Goal: Information Seeking & Learning: Learn about a topic

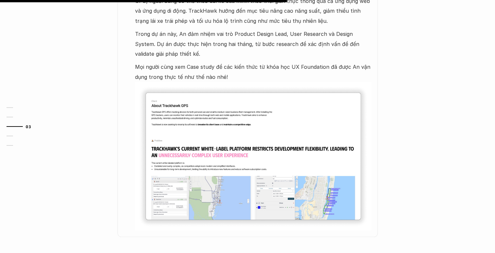
scroll to position [456, 0]
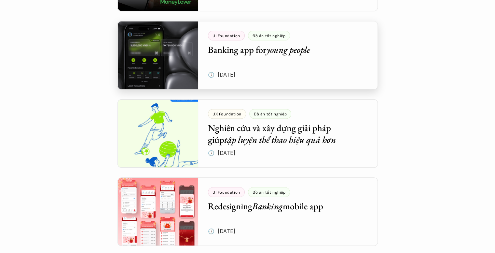
scroll to position [892, 0]
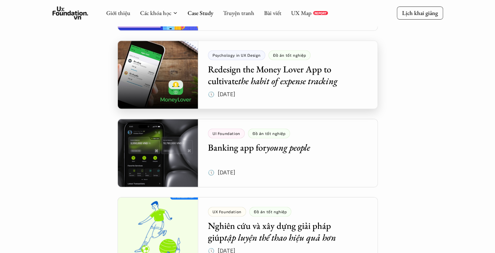
click at [273, 78] on div at bounding box center [248, 74] width 261 height 68
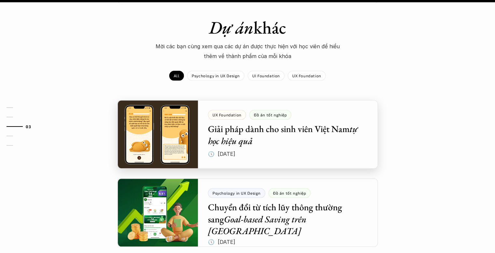
scroll to position [651, 0]
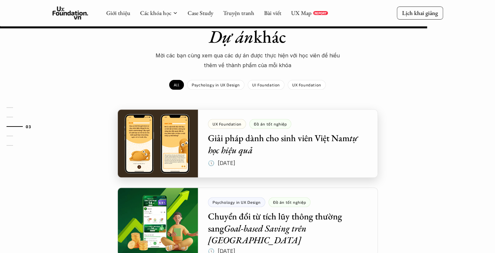
click at [259, 136] on div at bounding box center [248, 143] width 261 height 68
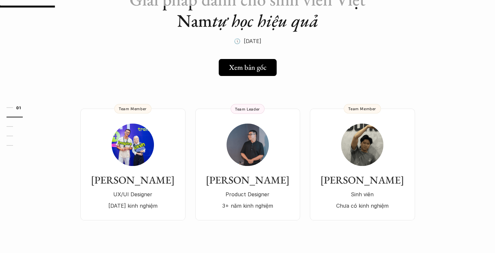
scroll to position [33, 0]
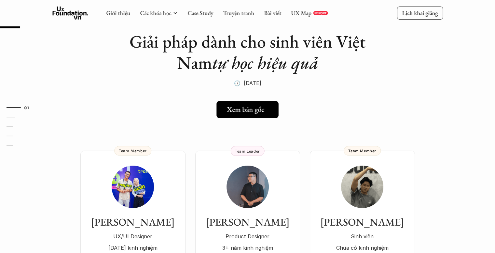
click at [254, 107] on h5 "Xem bản gốc" at bounding box center [245, 109] width 37 height 8
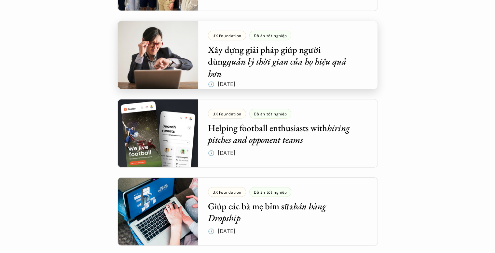
scroll to position [1967, 0]
